Goal: Check status: Check status

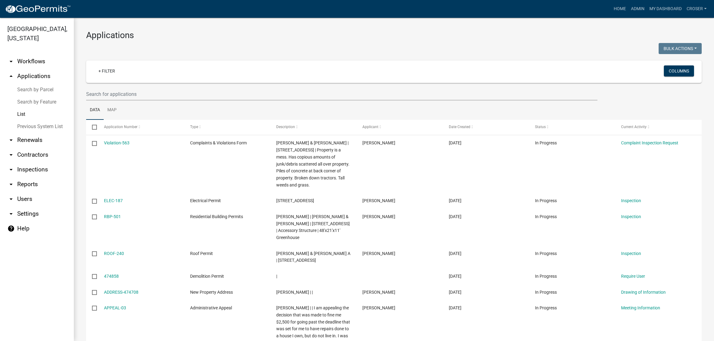
select select "3: 100"
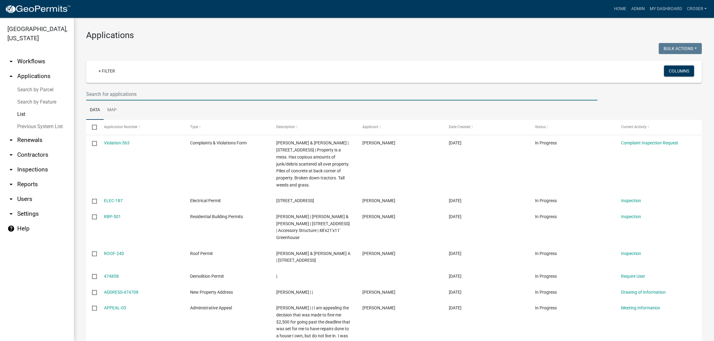
click at [150, 101] on input "text" at bounding box center [341, 94] width 511 height 13
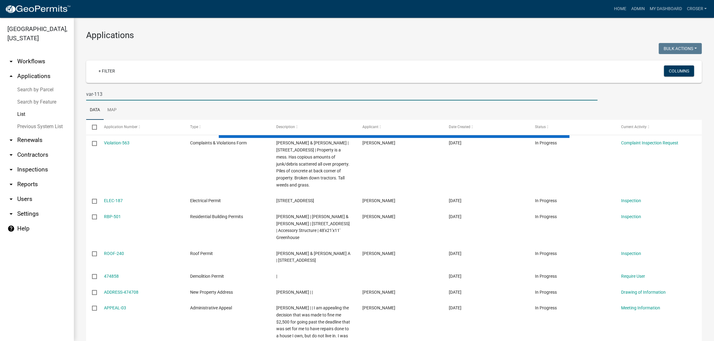
type input "var-113"
click at [192, 54] on div at bounding box center [237, 49] width 312 height 13
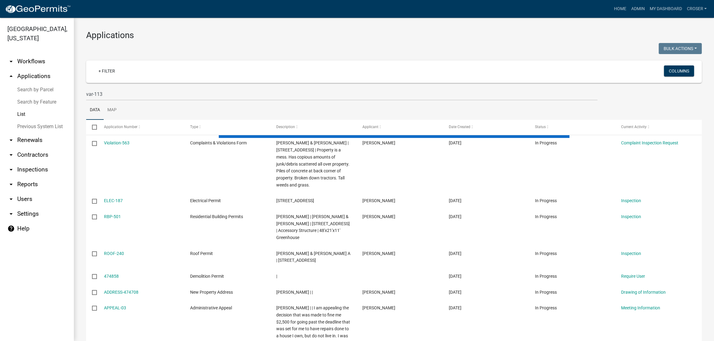
click at [192, 54] on div at bounding box center [237, 49] width 312 height 13
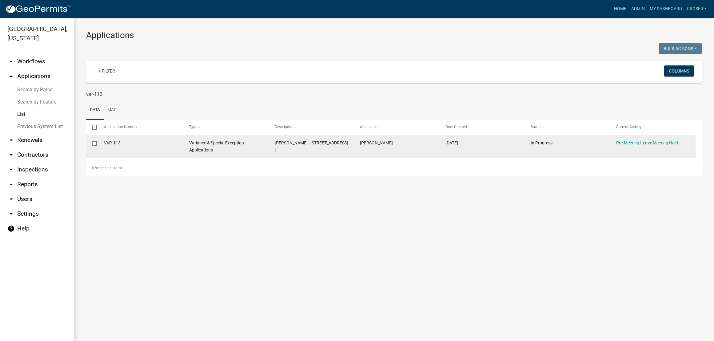
click at [119, 145] on link "VAR-113" at bounding box center [112, 143] width 17 height 5
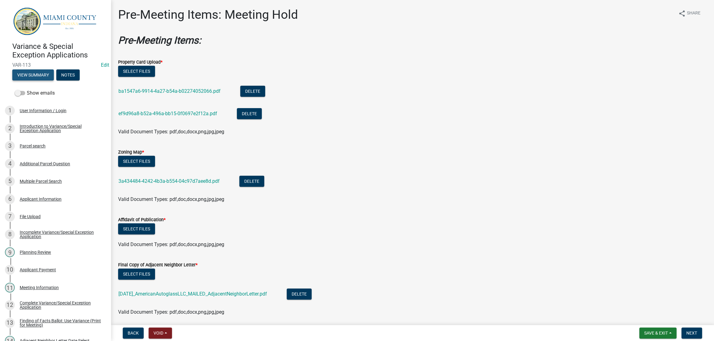
click at [41, 81] on button "View Summary" at bounding box center [33, 74] width 42 height 11
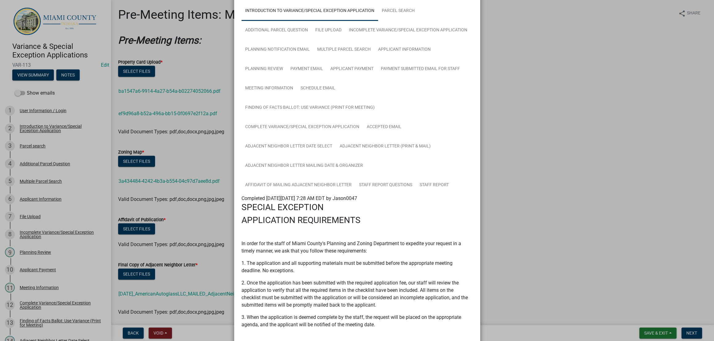
scroll to position [232, 0]
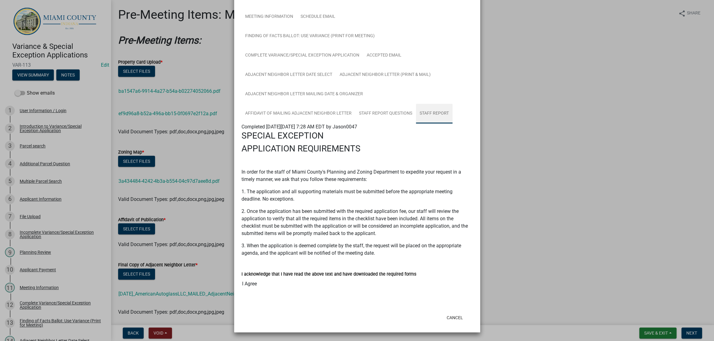
click at [416, 124] on link "Staff Report" at bounding box center [434, 114] width 37 height 20
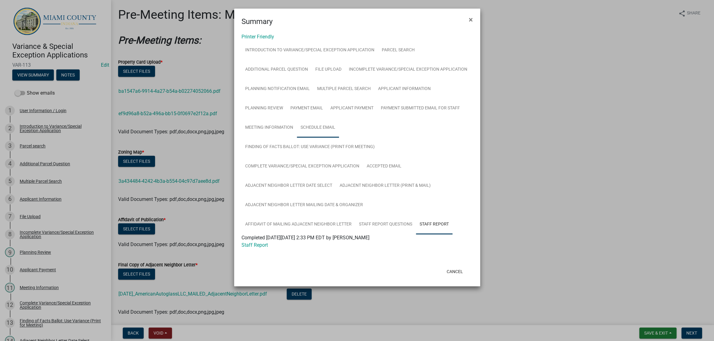
scroll to position [41, 0]
click at [302, 60] on link "Additional Parcel Question" at bounding box center [276, 70] width 70 height 20
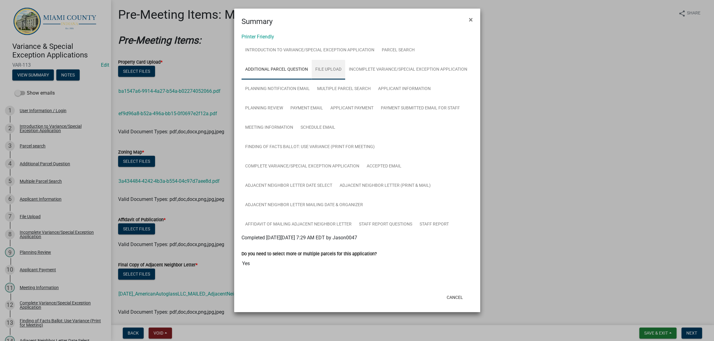
click at [342, 60] on link "File Upload" at bounding box center [328, 70] width 34 height 20
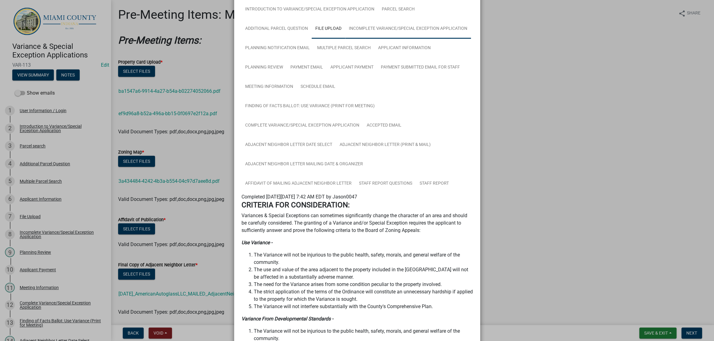
click at [345, 39] on link "Incomplete Variance/Special Exception Application" at bounding box center [408, 29] width 126 height 20
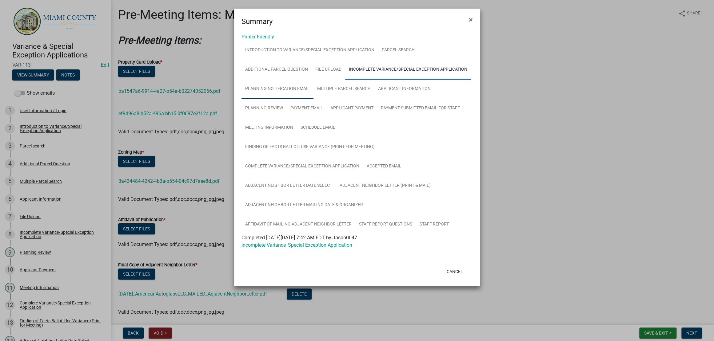
scroll to position [26, 0]
click at [374, 99] on link "Applicant Information" at bounding box center [404, 89] width 60 height 20
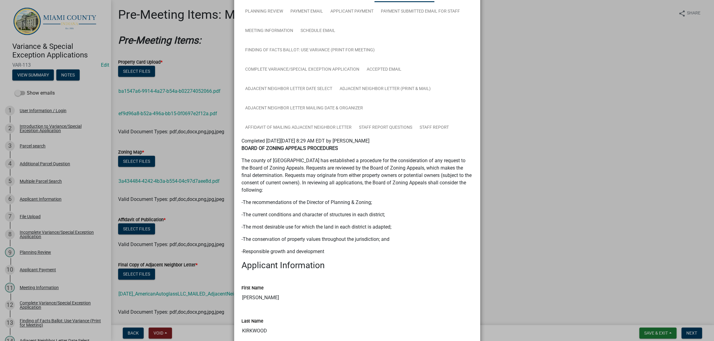
scroll to position [0, 0]
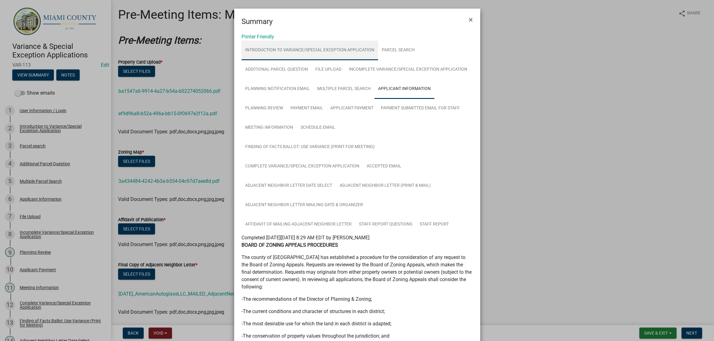
click at [324, 60] on link "Introduction to Variance/Special Exception Application" at bounding box center [309, 51] width 137 height 20
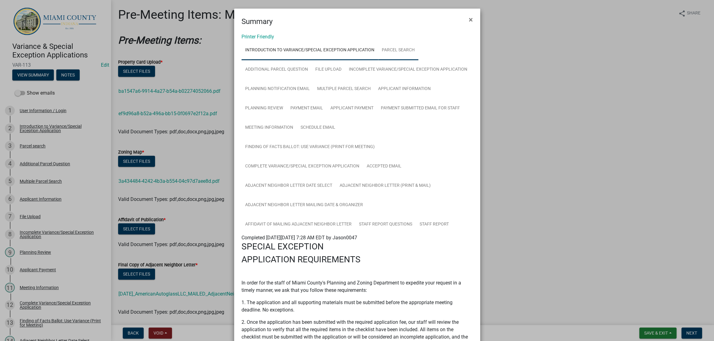
click at [418, 50] on link "Parcel search" at bounding box center [398, 51] width 40 height 20
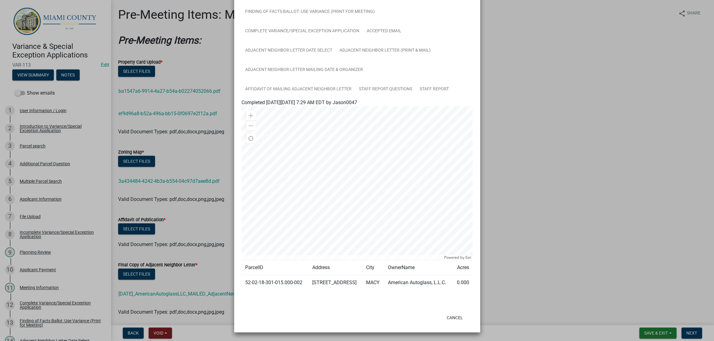
scroll to position [315, 0]
drag, startPoint x: 278, startPoint y: 272, endPoint x: 240, endPoint y: 265, distance: 39.4
click at [241, 276] on td "52-02-18-301-015.000-002" at bounding box center [274, 283] width 67 height 15
copy td "52-02-18-301-015.000-002"
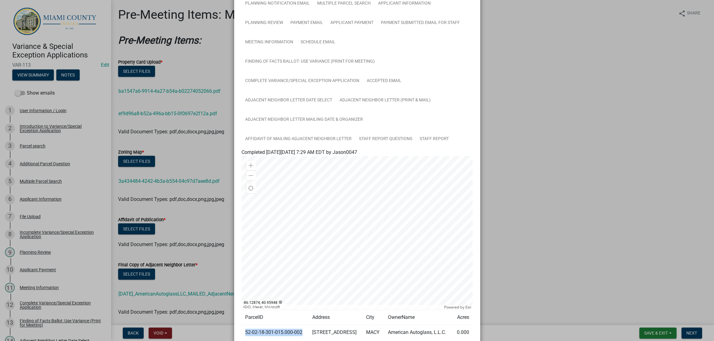
scroll to position [85, 0]
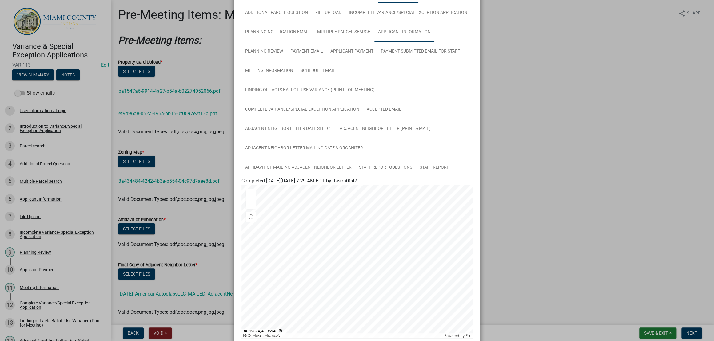
click at [374, 42] on link "Applicant Information" at bounding box center [404, 32] width 60 height 20
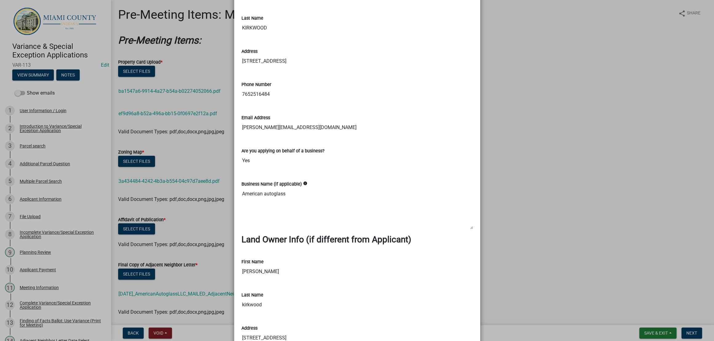
scroll to position [131, 0]
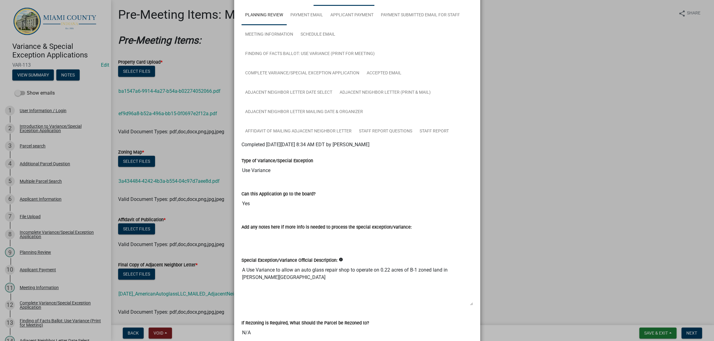
scroll to position [93, 0]
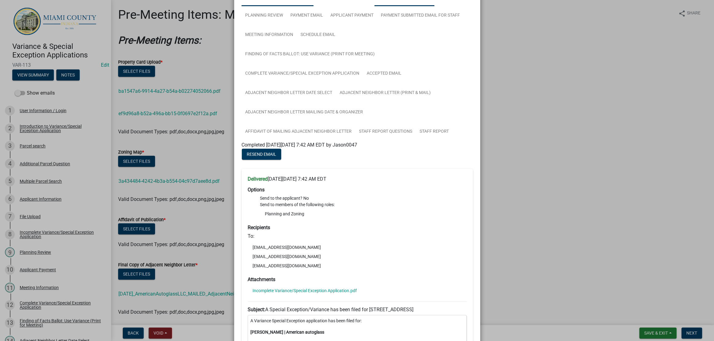
drag, startPoint x: 298, startPoint y: 63, endPoint x: 311, endPoint y: 71, distance: 16.0
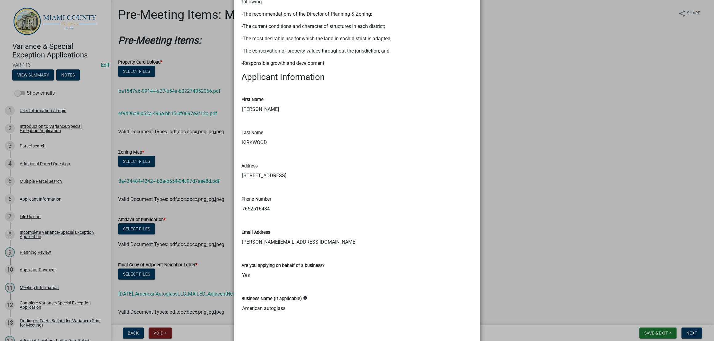
scroll to position [285, 0]
